Goal: Check status: Check status

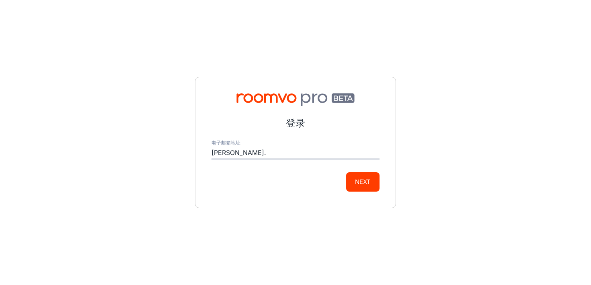
type input "[PERSON_NAME][EMAIL_ADDRESS][DOMAIN_NAME]"
click at [362, 181] on button "Next" at bounding box center [362, 181] width 33 height 19
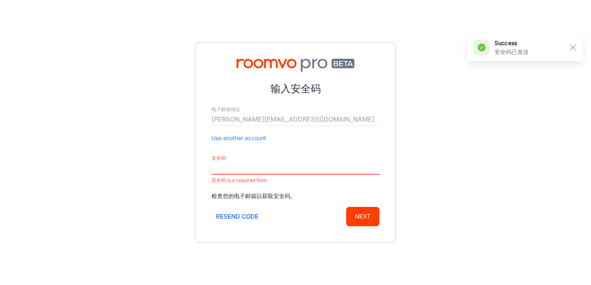
paste input "869116"
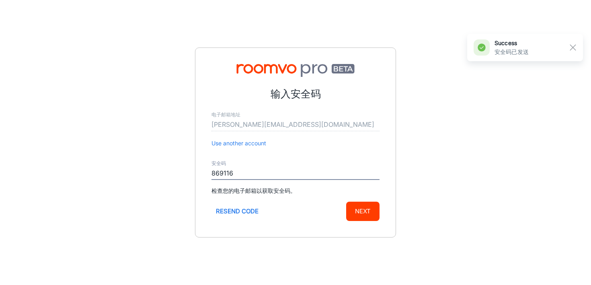
type input "869116"
click at [368, 217] on button "Next" at bounding box center [362, 210] width 33 height 19
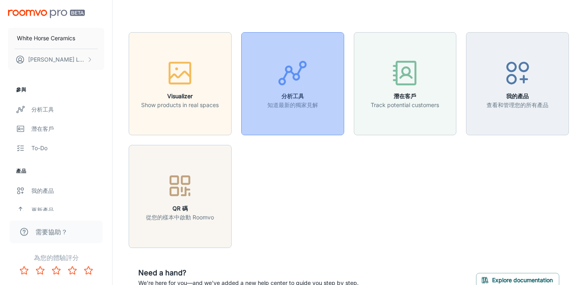
click at [304, 102] on p "知道最新的獨家見解" at bounding box center [292, 105] width 51 height 9
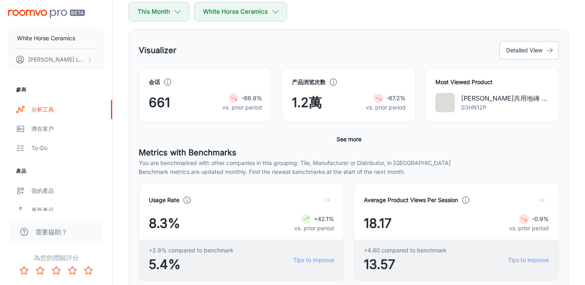
scroll to position [74, 0]
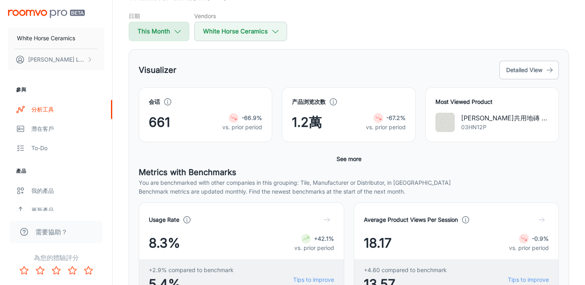
click at [172, 32] on button "This Month" at bounding box center [159, 31] width 61 height 19
select select "7"
select select "2025"
select select "7"
select select "2025"
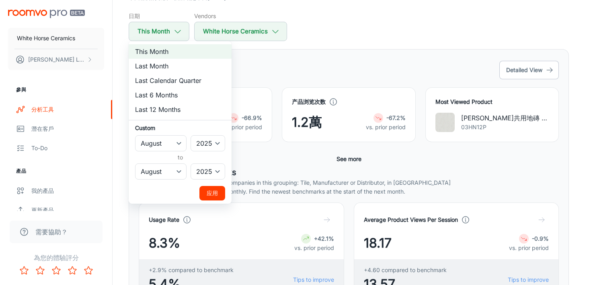
click at [372, 46] on div at bounding box center [295, 142] width 591 height 285
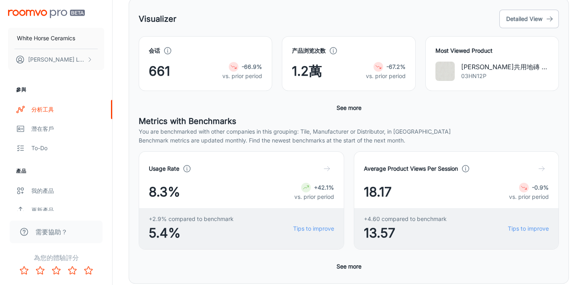
scroll to position [101, 0]
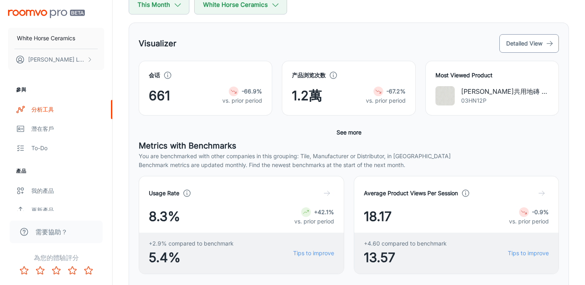
click at [533, 43] on button "Detailed View" at bounding box center [528, 43] width 59 height 18
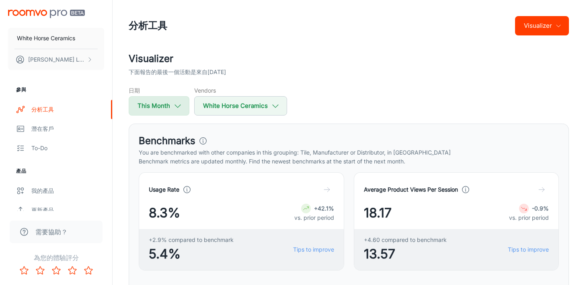
click at [149, 106] on button "This Month" at bounding box center [159, 105] width 61 height 19
select select "7"
select select "2025"
select select "7"
select select "2025"
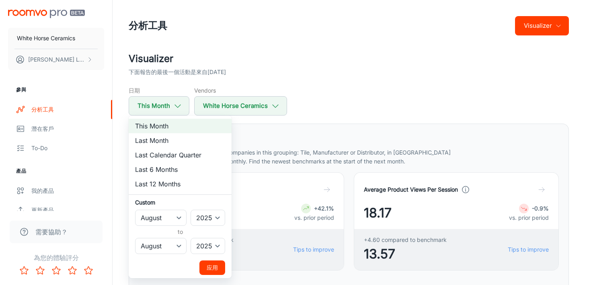
click at [184, 141] on li "Last Month" at bounding box center [180, 140] width 103 height 14
select select "6"
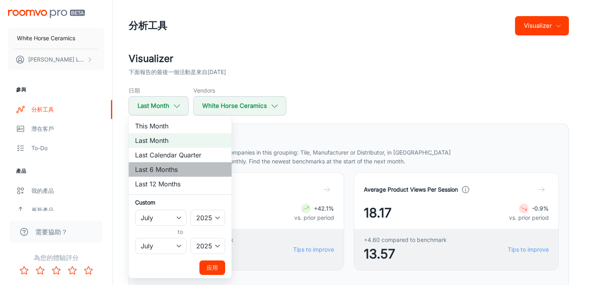
click at [170, 172] on li "Last 6 Months" at bounding box center [180, 169] width 103 height 14
select select "1"
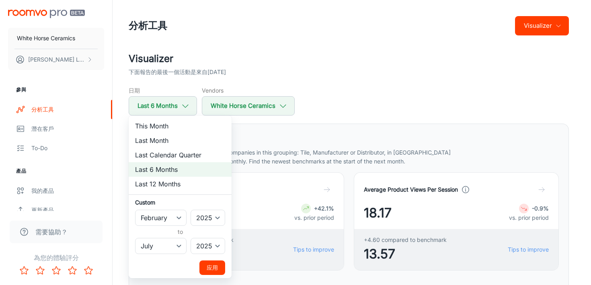
click at [213, 268] on button "应用" at bounding box center [212, 267] width 26 height 14
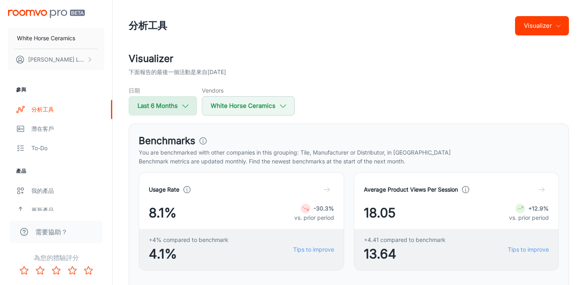
click at [188, 109] on icon "button" at bounding box center [185, 105] width 9 height 9
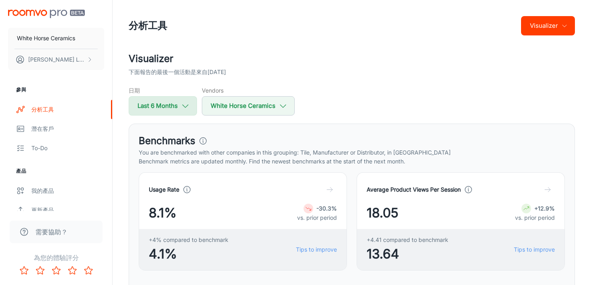
select select "1"
select select "2025"
select select "6"
select select "2025"
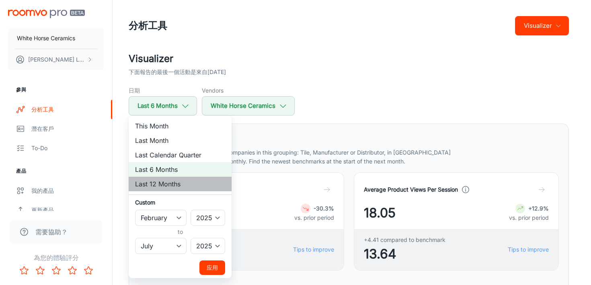
click at [183, 181] on li "Last 12 Months" at bounding box center [180, 183] width 103 height 14
select select "7"
select select "2024"
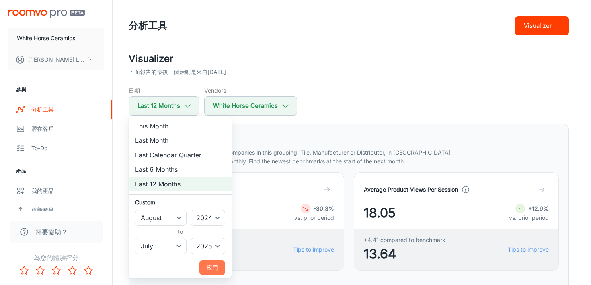
drag, startPoint x: 219, startPoint y: 265, endPoint x: 226, endPoint y: 263, distance: 7.6
click at [219, 265] on button "应用" at bounding box center [212, 267] width 26 height 14
